Goal: Task Accomplishment & Management: Complete application form

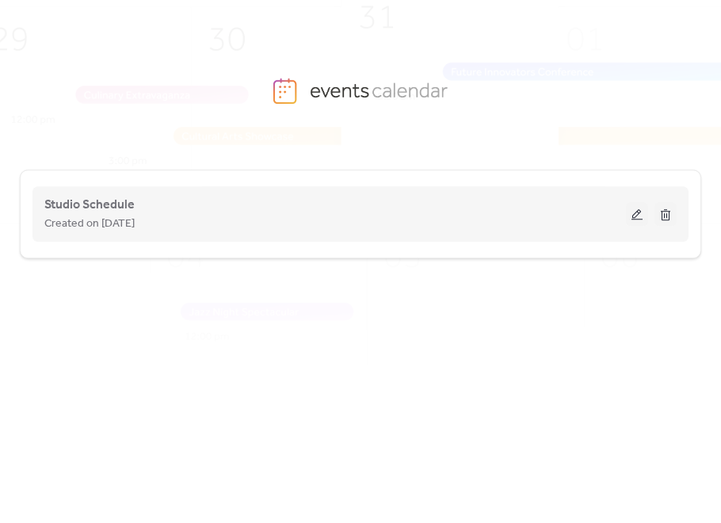
click at [649, 214] on div "Studio Schedule Created on [DATE]" at bounding box center [360, 213] width 632 height 63
click at [646, 214] on button at bounding box center [637, 214] width 22 height 24
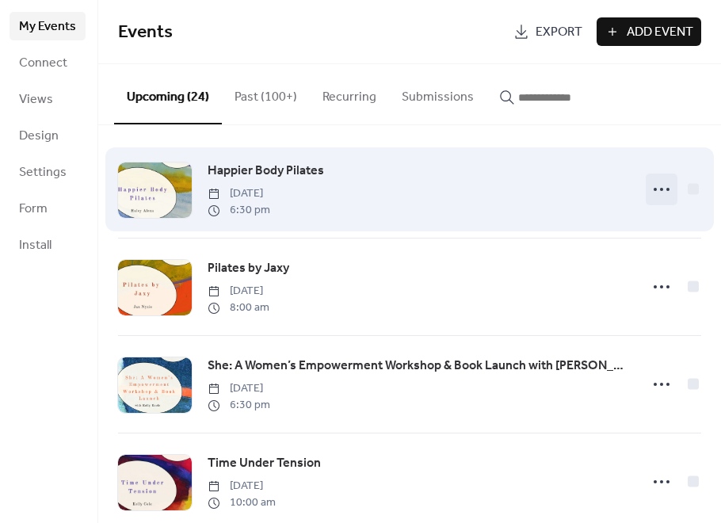
click at [652, 196] on icon at bounding box center [661, 189] width 25 height 25
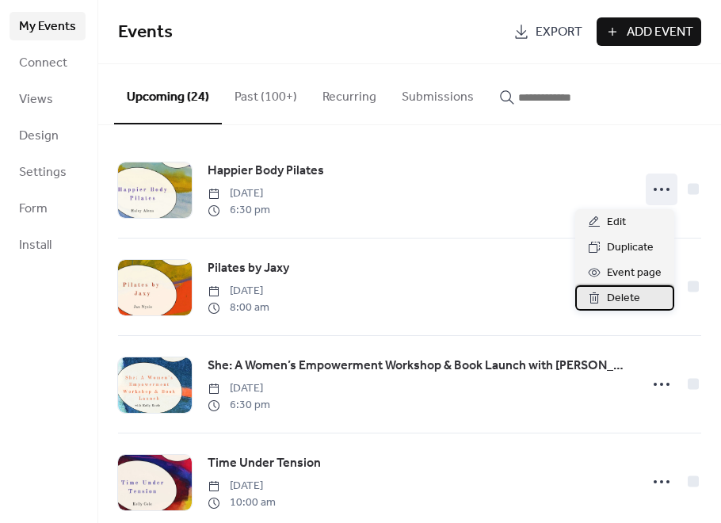
click at [613, 296] on span "Delete" at bounding box center [623, 298] width 33 height 19
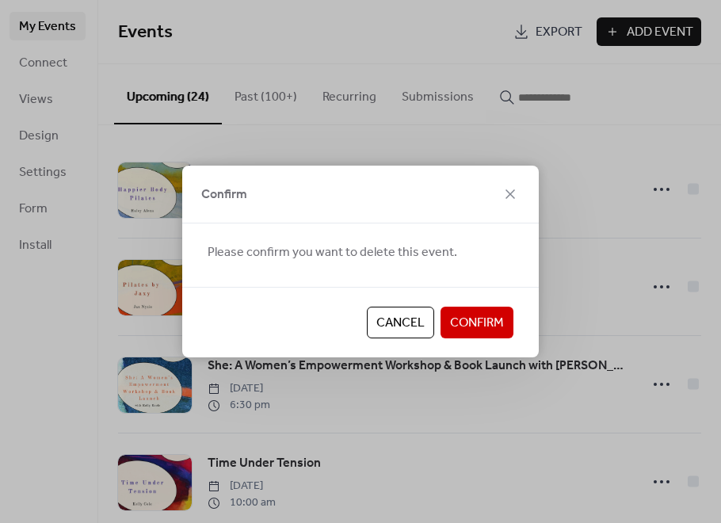
click at [473, 319] on span "Confirm" at bounding box center [477, 323] width 54 height 19
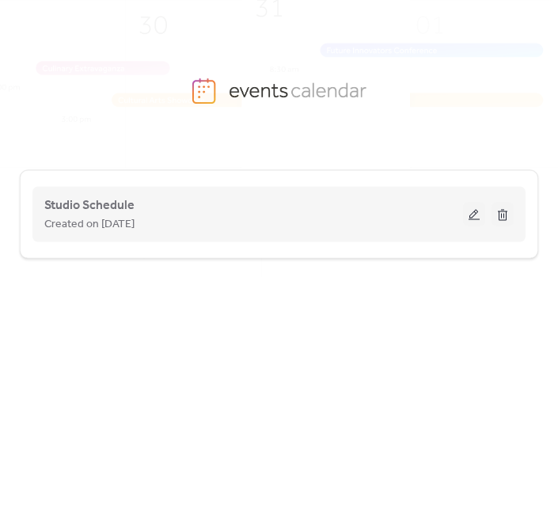
click at [469, 216] on button at bounding box center [474, 215] width 22 height 24
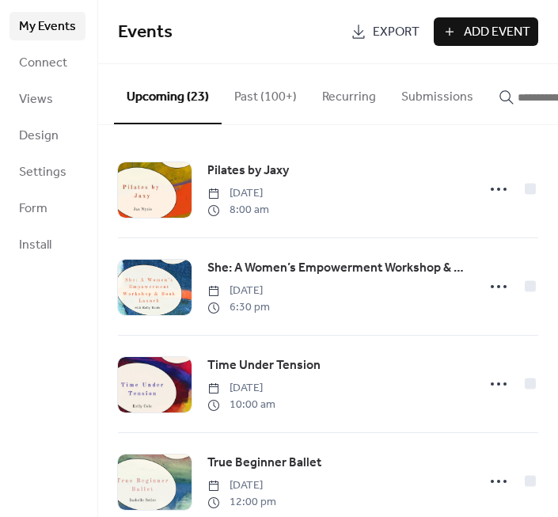
click at [505, 27] on span "Add Event" at bounding box center [497, 32] width 67 height 19
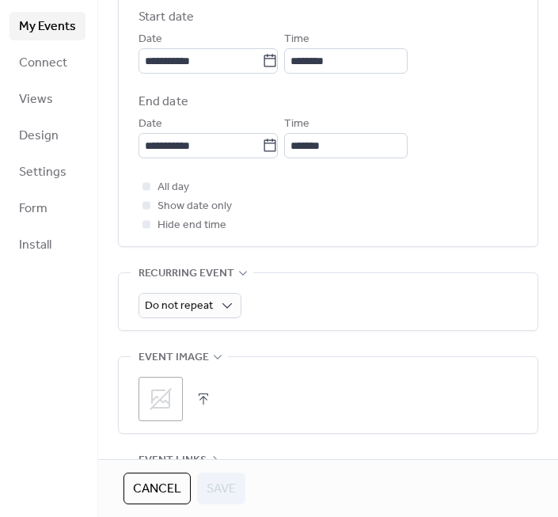
scroll to position [554, 0]
click at [157, 398] on icon at bounding box center [160, 398] width 25 height 25
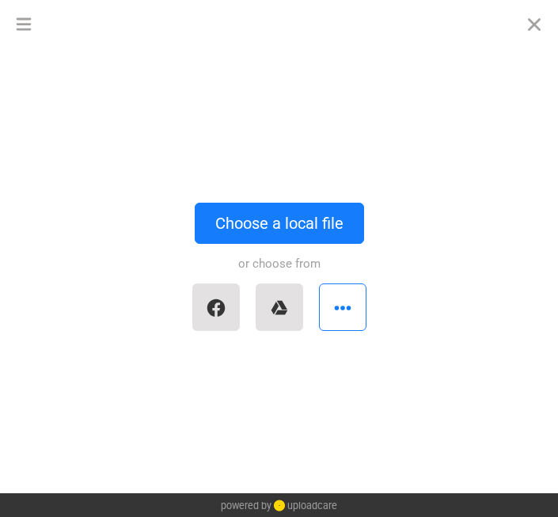
scroll to position [0, 0]
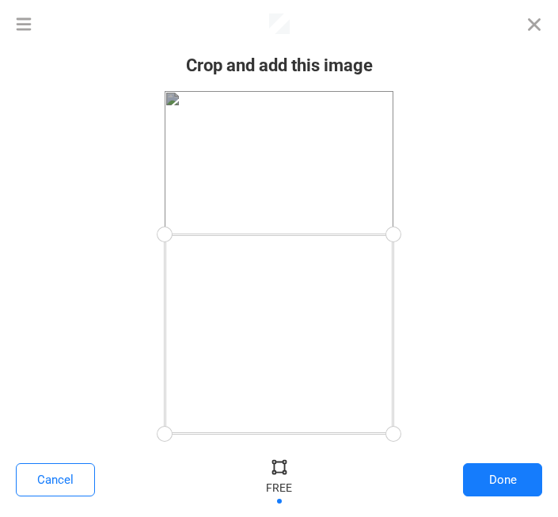
drag, startPoint x: 390, startPoint y: 93, endPoint x: 409, endPoint y: 234, distance: 142.2
click at [409, 234] on div at bounding box center [394, 235] width 36 height 36
drag, startPoint x: 392, startPoint y: 429, endPoint x: 417, endPoint y: 355, distance: 78.4
click at [417, 355] on div at bounding box center [279, 262] width 527 height 343
click at [398, 350] on div at bounding box center [394, 351] width 36 height 36
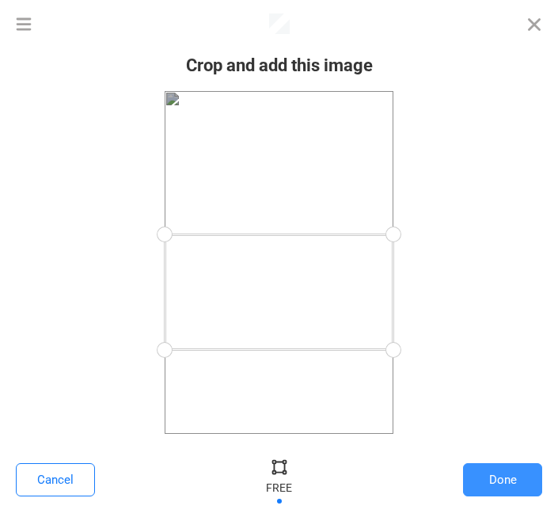
click at [496, 484] on button "Done" at bounding box center [502, 479] width 79 height 33
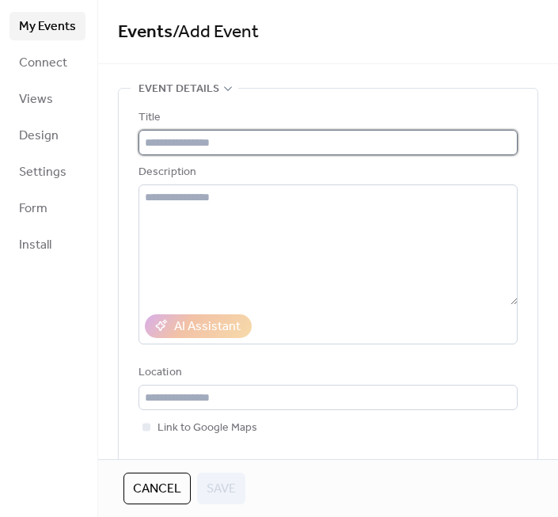
click at [383, 142] on input "text" at bounding box center [328, 142] width 379 height 25
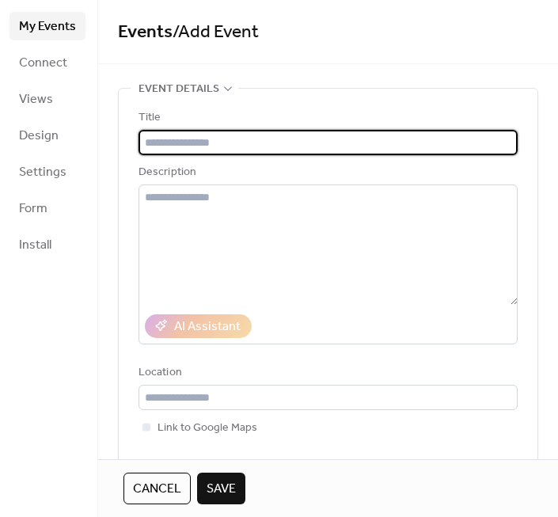
paste input "**********"
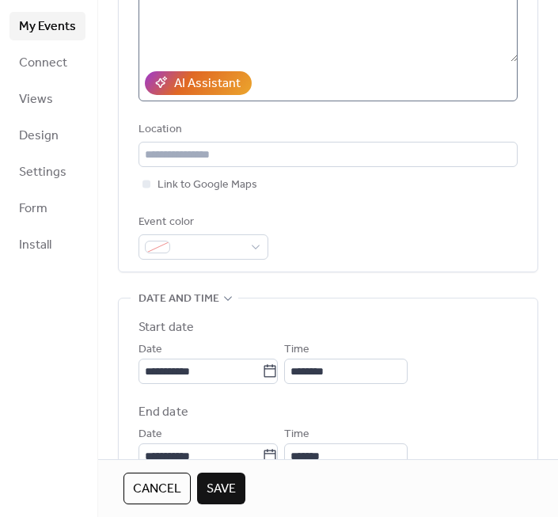
scroll to position [244, 0]
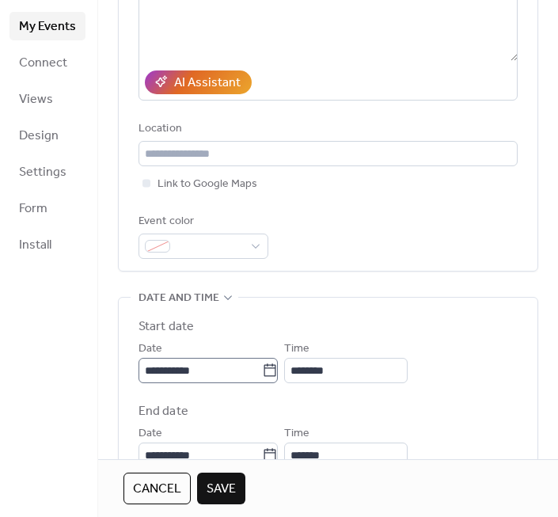
type input "**********"
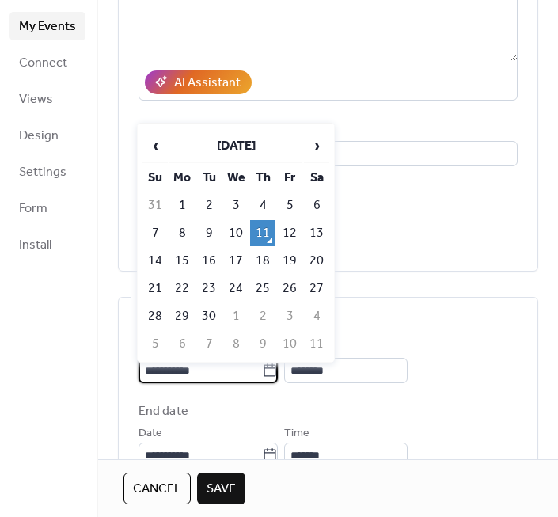
click at [181, 383] on input "**********" at bounding box center [201, 370] width 124 height 25
click at [310, 150] on span "›" at bounding box center [317, 146] width 24 height 32
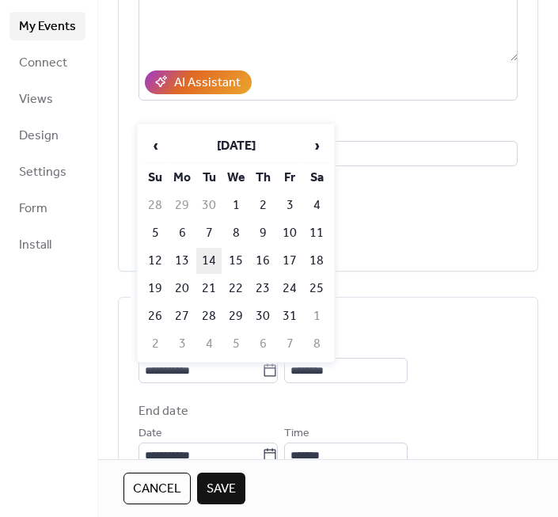
click at [211, 256] on td "14" at bounding box center [208, 261] width 25 height 26
type input "**********"
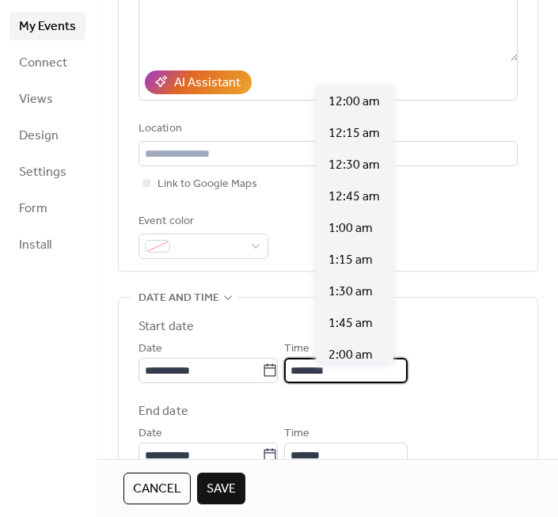
click at [344, 383] on input "********" at bounding box center [346, 370] width 124 height 25
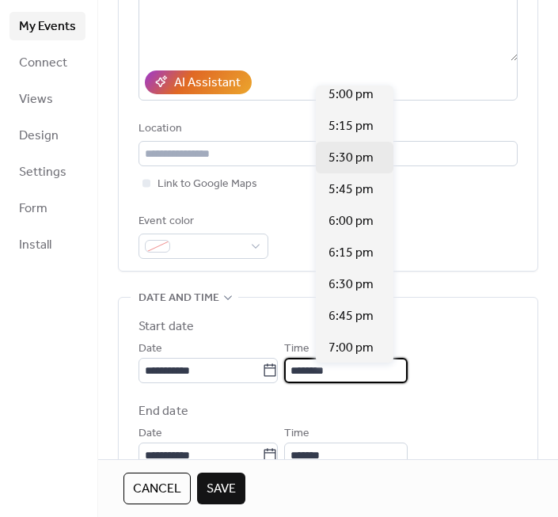
scroll to position [2173, 0]
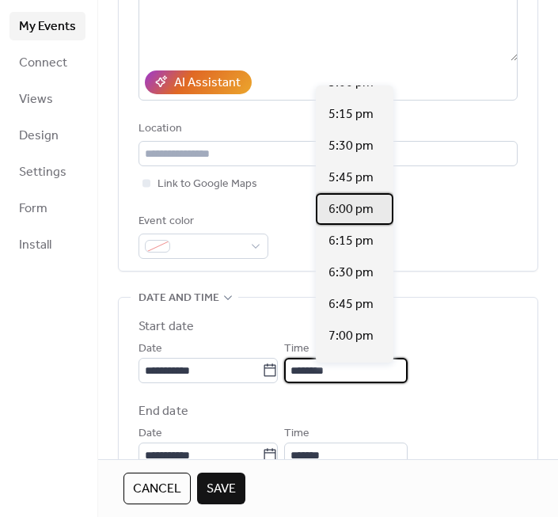
click at [360, 215] on span "6:00 pm" at bounding box center [351, 209] width 45 height 19
type input "*******"
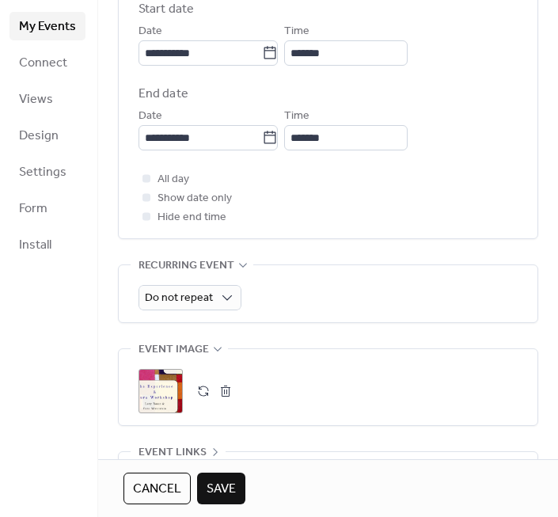
scroll to position [577, 0]
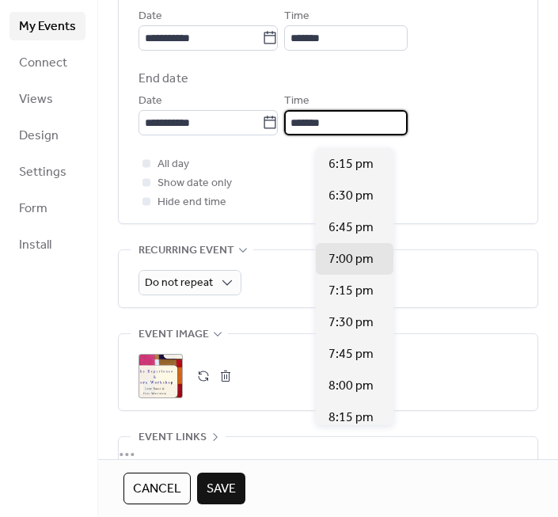
click at [377, 131] on input "*******" at bounding box center [346, 122] width 124 height 25
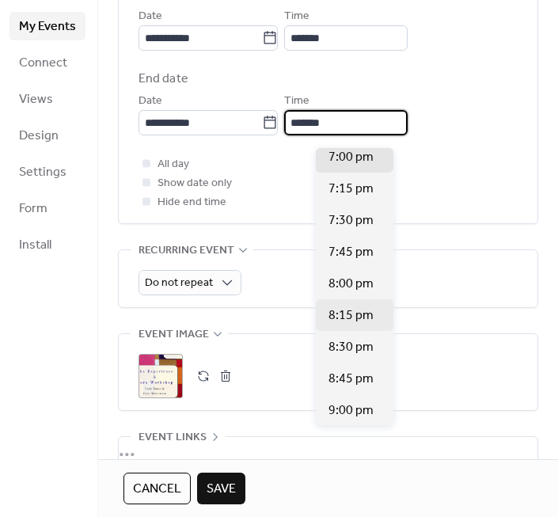
scroll to position [120, 0]
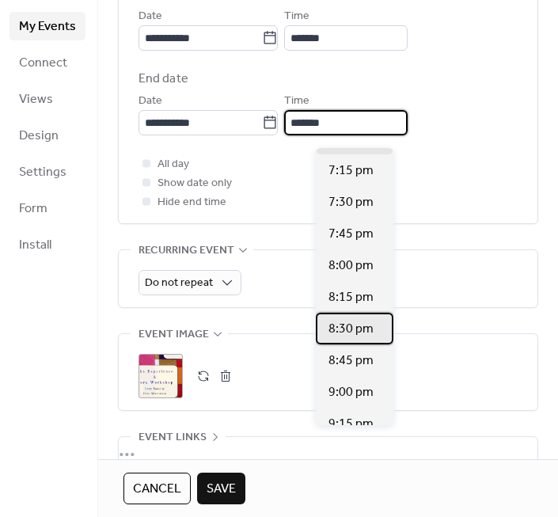
click at [353, 325] on span "8:30 pm" at bounding box center [351, 329] width 45 height 19
type input "*******"
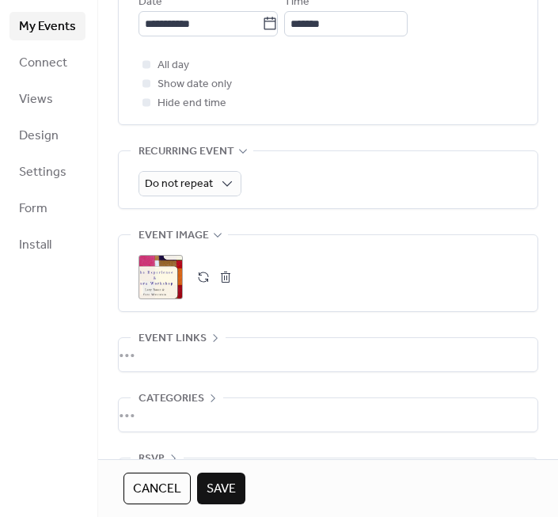
scroll to position [676, 0]
click at [276, 371] on div "•••" at bounding box center [328, 353] width 419 height 33
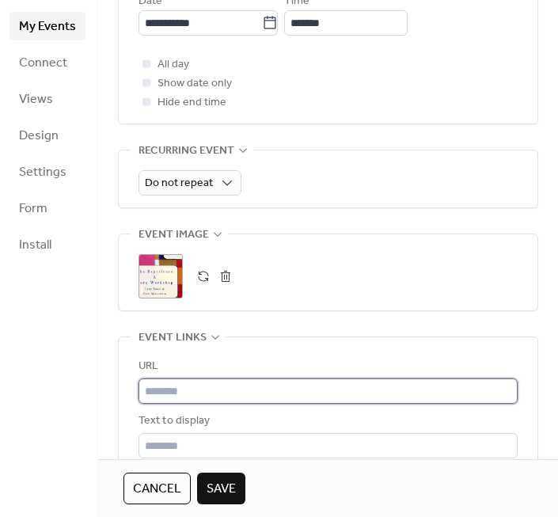
click at [166, 400] on input "text" at bounding box center [328, 391] width 379 height 25
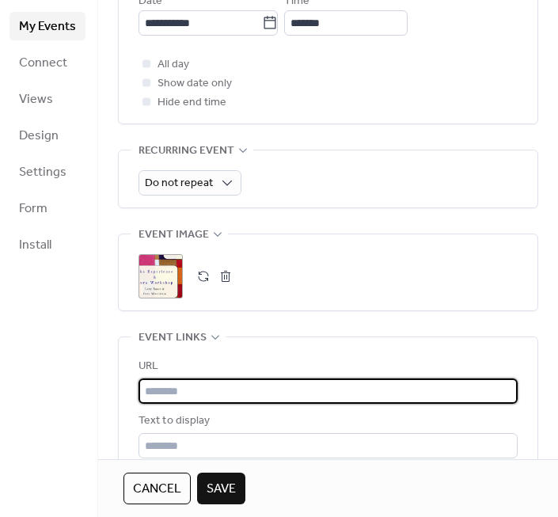
paste input "**********"
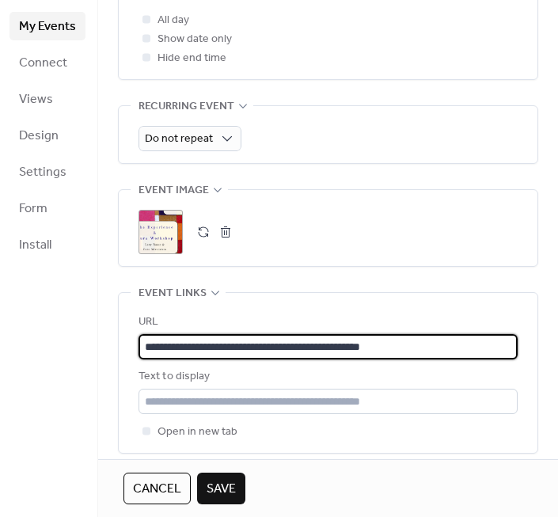
scroll to position [728, 0]
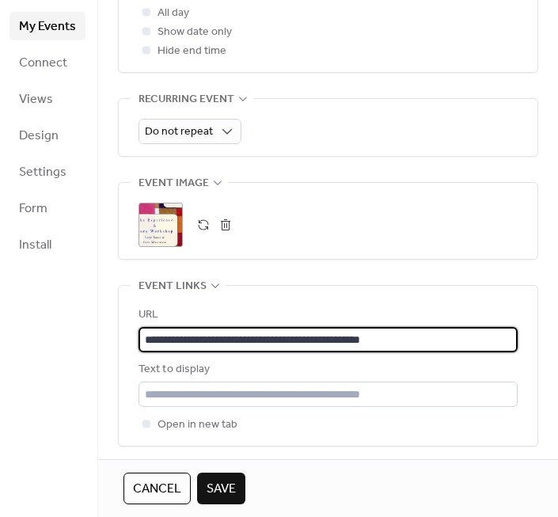
type input "**********"
click at [220, 499] on span "Save" at bounding box center [221, 489] width 29 height 19
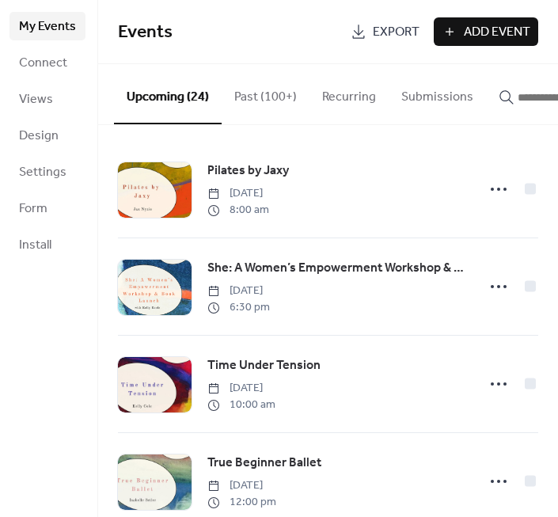
click at [518, 105] on input "button" at bounding box center [565, 97] width 95 height 19
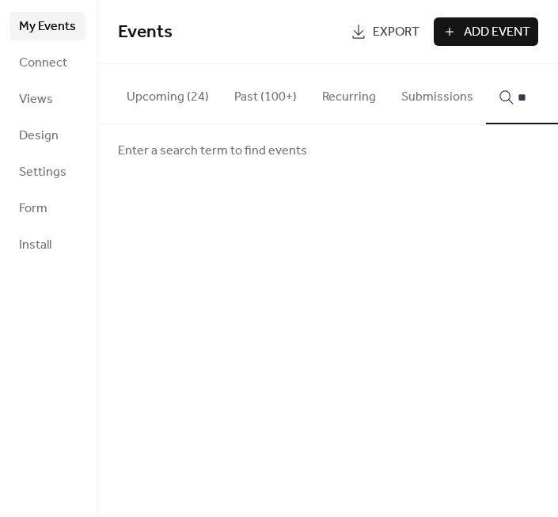
type input "*"
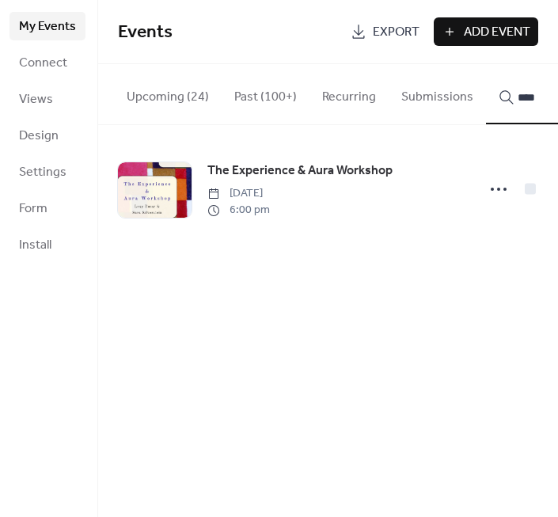
type input "****"
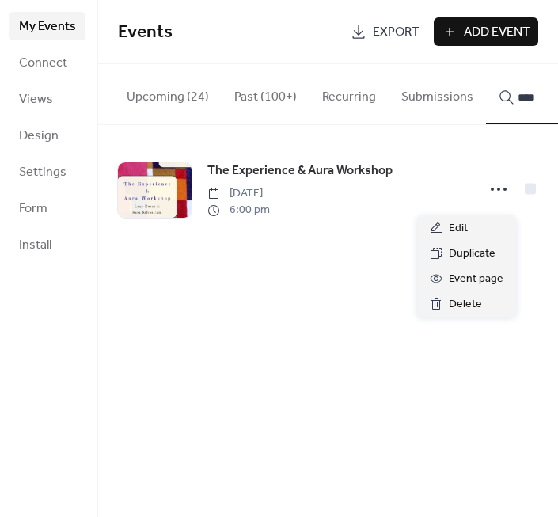
click at [493, 198] on icon at bounding box center [498, 189] width 25 height 25
click at [475, 224] on div "Edit" at bounding box center [466, 227] width 99 height 25
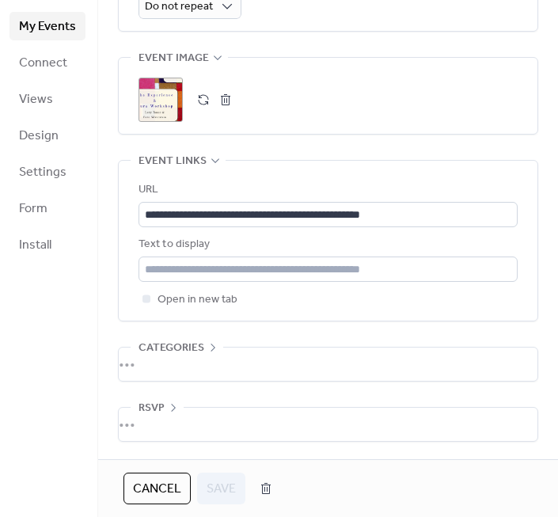
scroll to position [867, 0]
click at [223, 102] on button "button" at bounding box center [226, 100] width 22 height 22
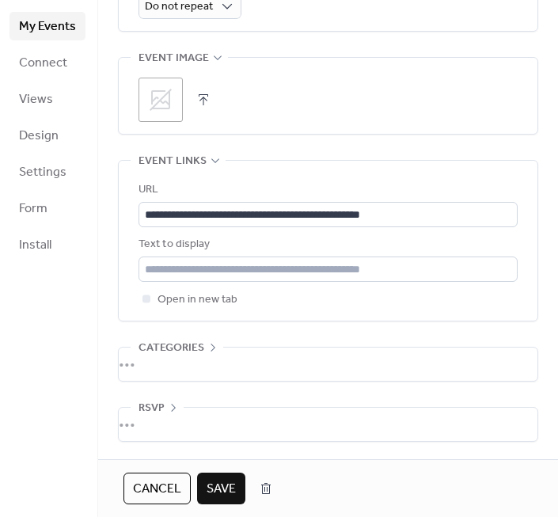
click at [156, 95] on icon at bounding box center [160, 99] width 25 height 25
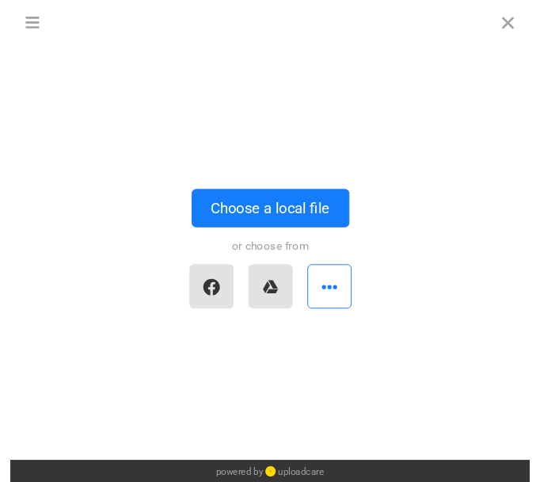
scroll to position [0, 0]
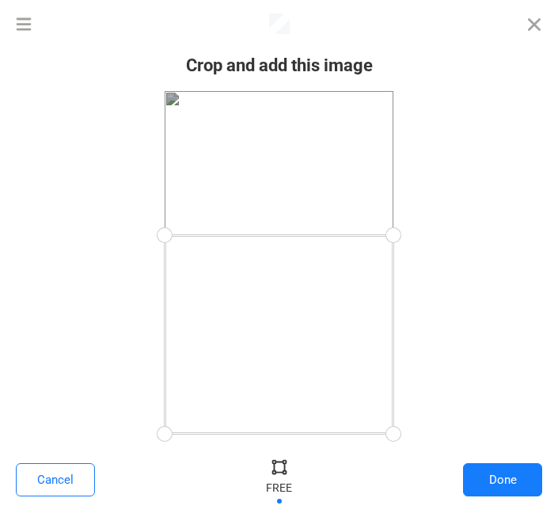
drag, startPoint x: 391, startPoint y: 90, endPoint x: 421, endPoint y: 234, distance: 147.3
click at [421, 234] on div at bounding box center [279, 262] width 527 height 343
drag, startPoint x: 393, startPoint y: 431, endPoint x: 402, endPoint y: 349, distance: 82.0
click at [402, 349] on div at bounding box center [394, 350] width 36 height 36
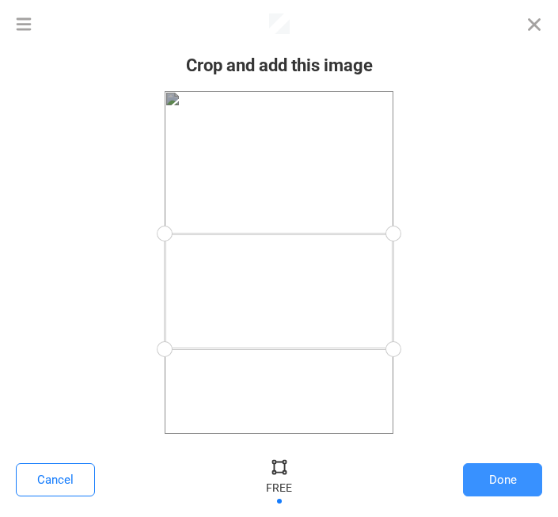
click at [515, 481] on button "Done" at bounding box center [502, 479] width 79 height 33
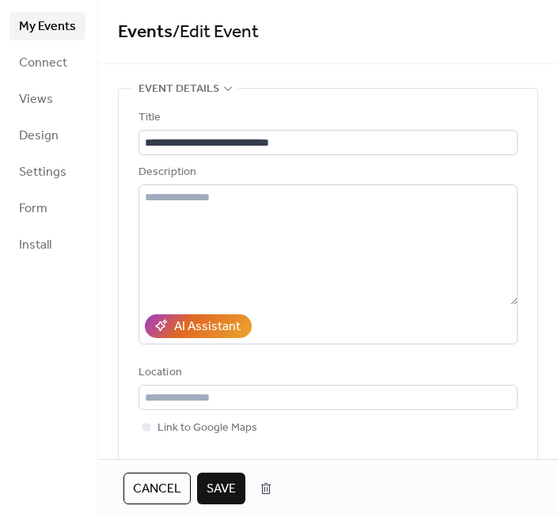
click at [233, 480] on span "Save" at bounding box center [221, 489] width 29 height 19
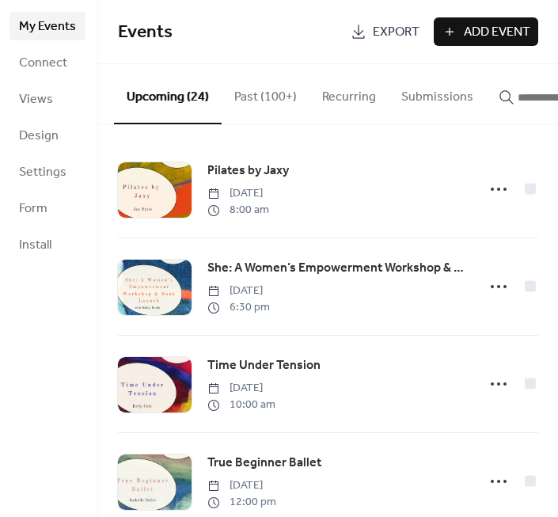
click at [518, 101] on input "button" at bounding box center [565, 97] width 95 height 19
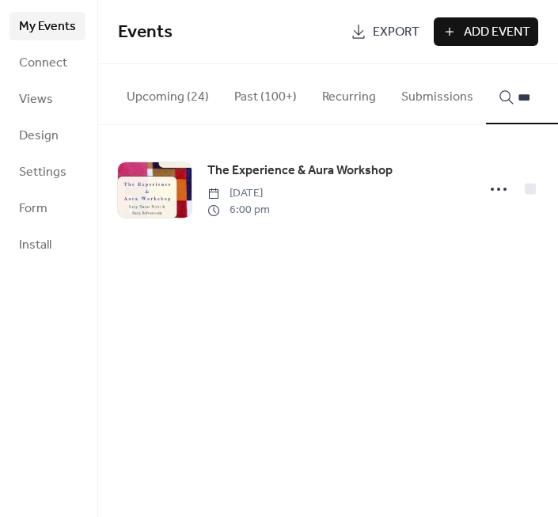
type input "***"
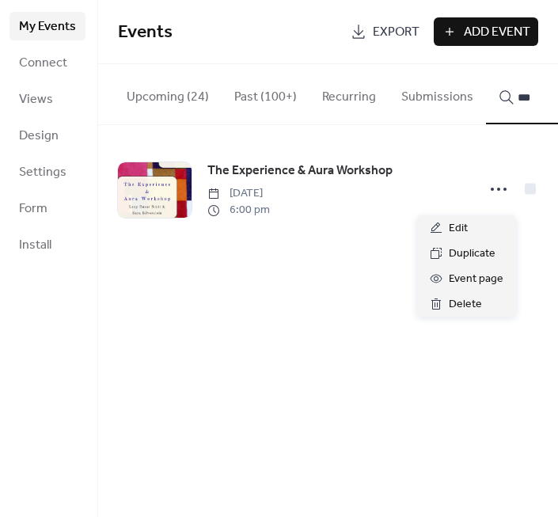
click at [494, 196] on icon at bounding box center [498, 189] width 25 height 25
click at [482, 230] on div "Edit" at bounding box center [466, 227] width 99 height 25
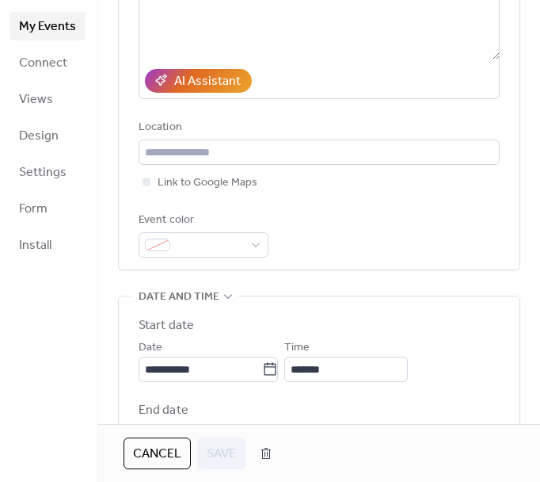
scroll to position [200, 0]
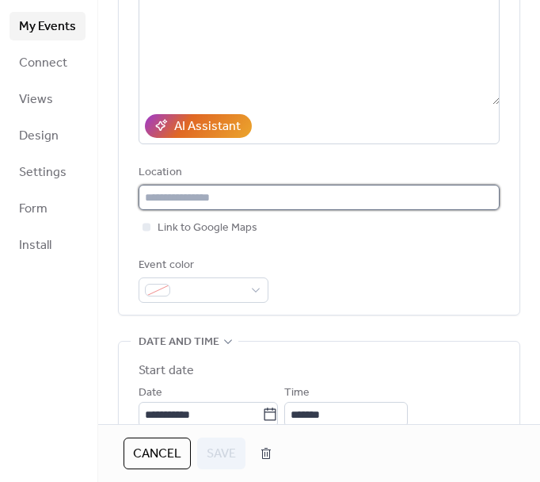
click at [212, 205] on input "text" at bounding box center [319, 197] width 361 height 25
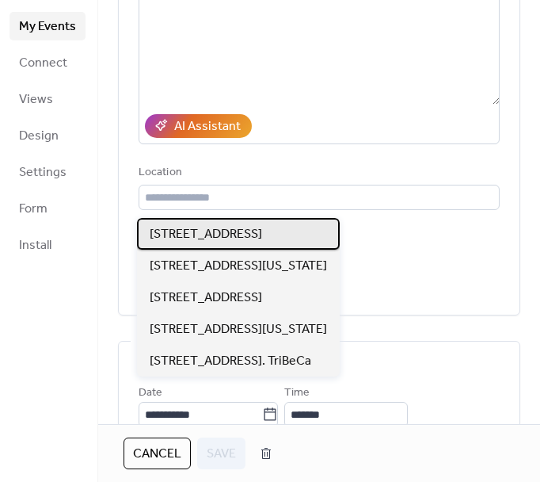
click at [214, 238] on span "[STREET_ADDRESS]" at bounding box center [206, 234] width 112 height 19
type input "**********"
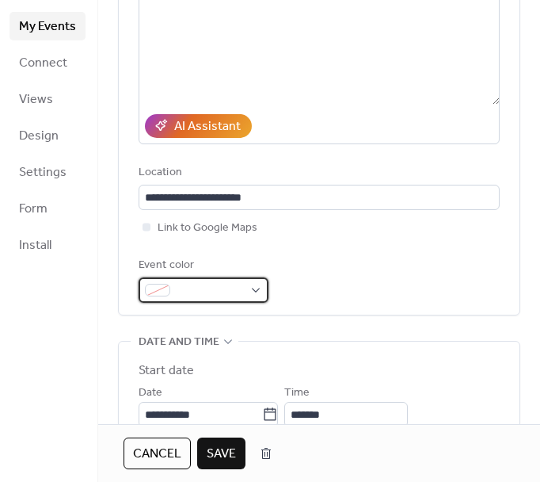
click at [207, 293] on span at bounding box center [210, 290] width 67 height 19
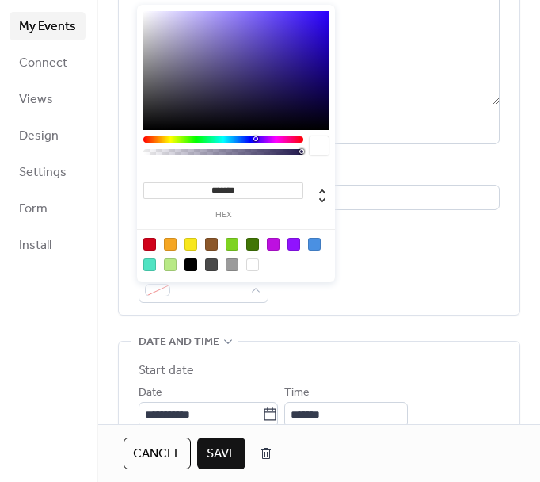
click at [172, 240] on div at bounding box center [170, 244] width 13 height 13
type input "*******"
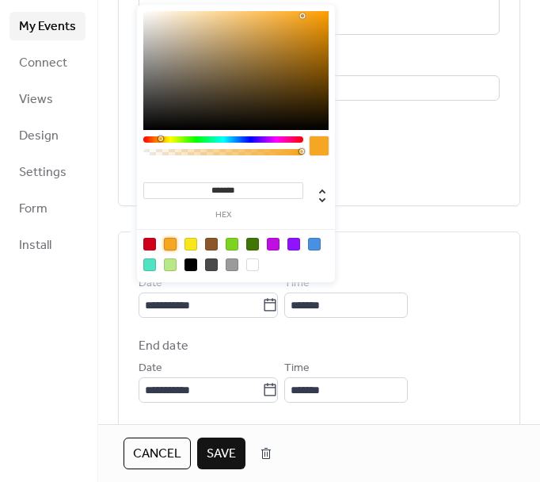
click at [445, 215] on div "**********" at bounding box center [319, 381] width 402 height 1207
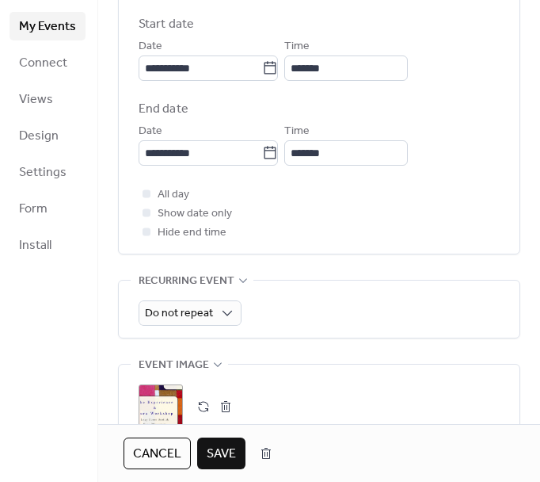
scroll to position [624, 0]
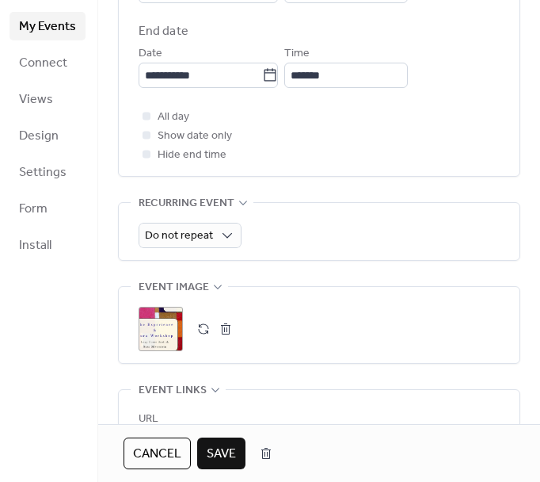
click at [220, 339] on button "button" at bounding box center [226, 329] width 22 height 22
click at [167, 339] on icon at bounding box center [160, 328] width 25 height 25
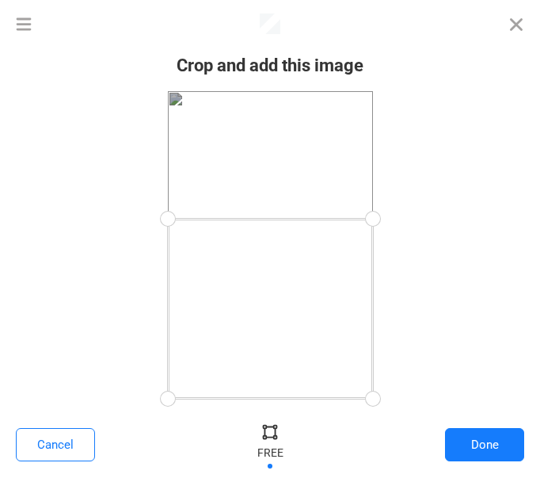
drag, startPoint x: 368, startPoint y: 84, endPoint x: 389, endPoint y: 219, distance: 136.2
click at [389, 219] on div at bounding box center [373, 219] width 36 height 36
drag, startPoint x: 371, startPoint y: 395, endPoint x: 396, endPoint y: 322, distance: 77.9
click at [396, 322] on div at bounding box center [270, 244] width 509 height 307
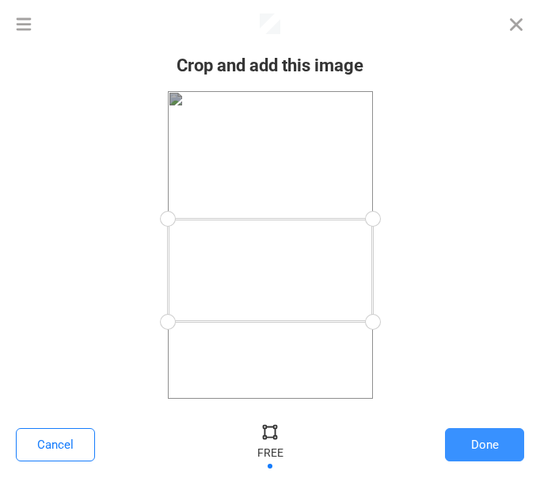
click at [470, 440] on button "Done" at bounding box center [484, 444] width 79 height 33
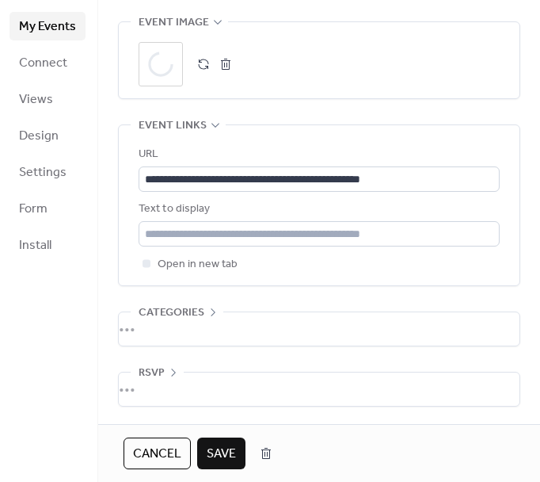
scroll to position [903, 0]
click at [219, 444] on span "Save" at bounding box center [221, 453] width 29 height 19
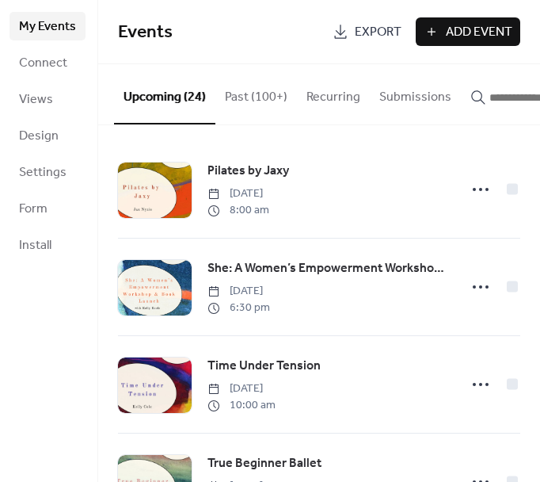
click at [461, 36] on span "Add Event" at bounding box center [479, 32] width 67 height 19
